Goal: Task Accomplishment & Management: Complete application form

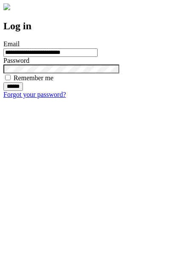
type input "**********"
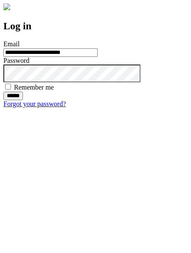
click at [23, 100] on input "******" at bounding box center [13, 96] width 20 height 8
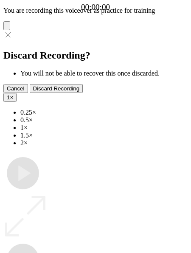
type input "**********"
